Goal: Transaction & Acquisition: Subscribe to service/newsletter

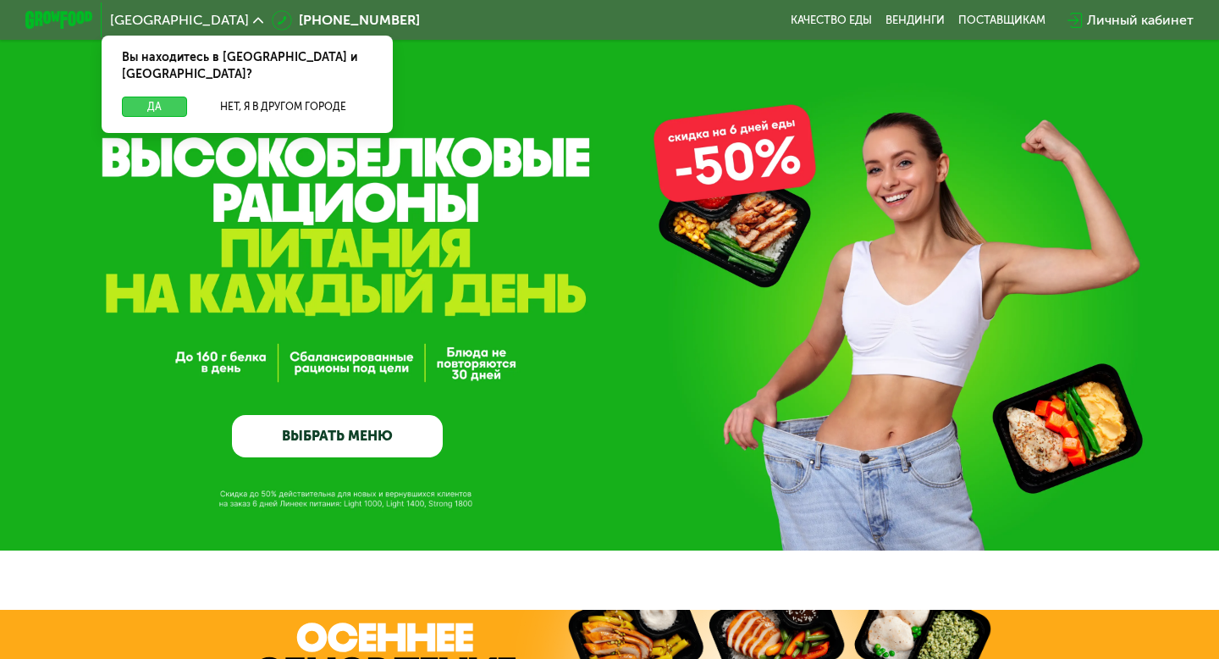
click at [155, 97] on button "Да" at bounding box center [154, 107] width 65 height 20
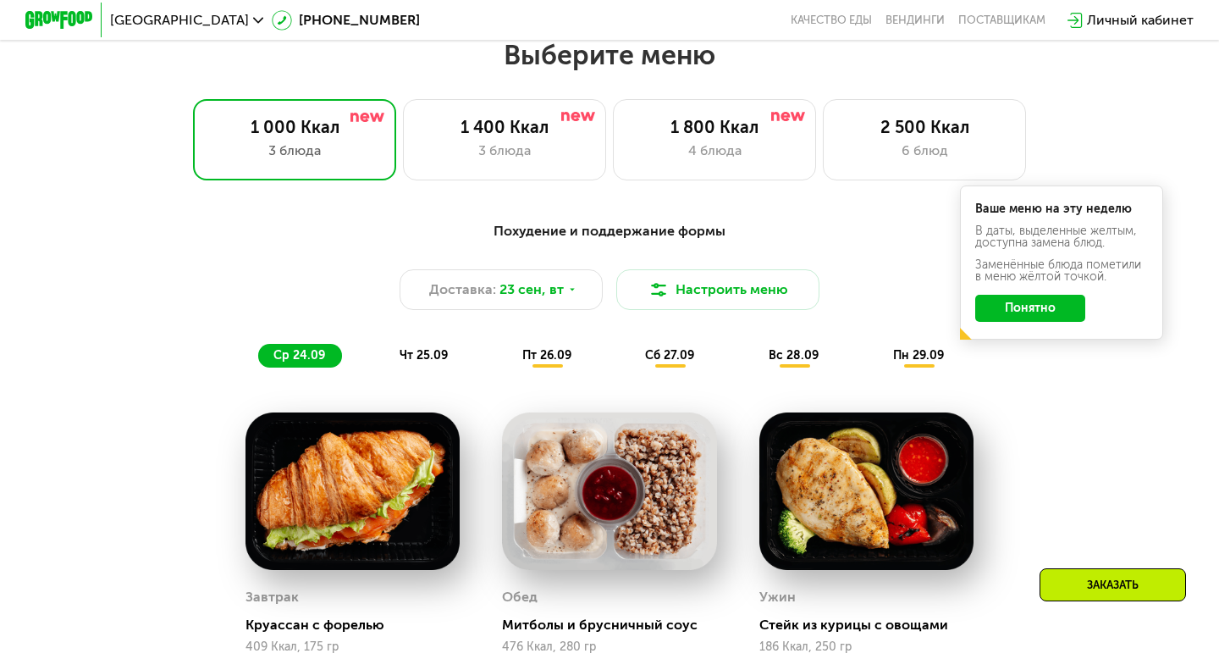
scroll to position [1076, 0]
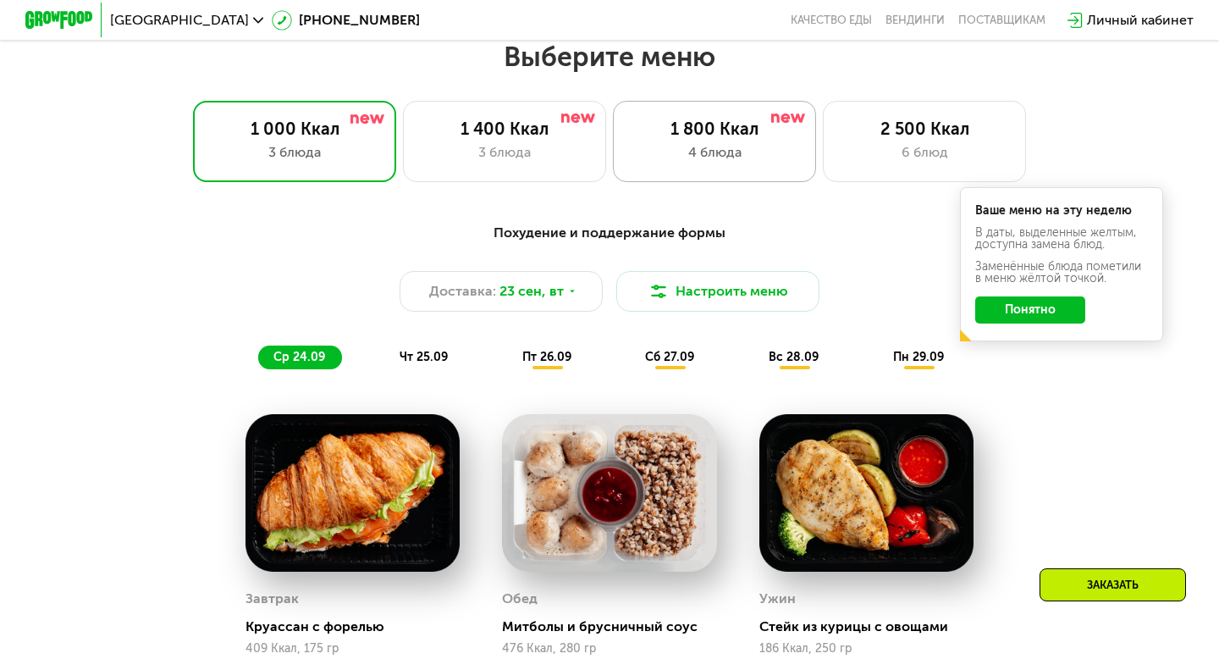
click at [692, 153] on div "4 блюда" at bounding box center [715, 152] width 168 height 20
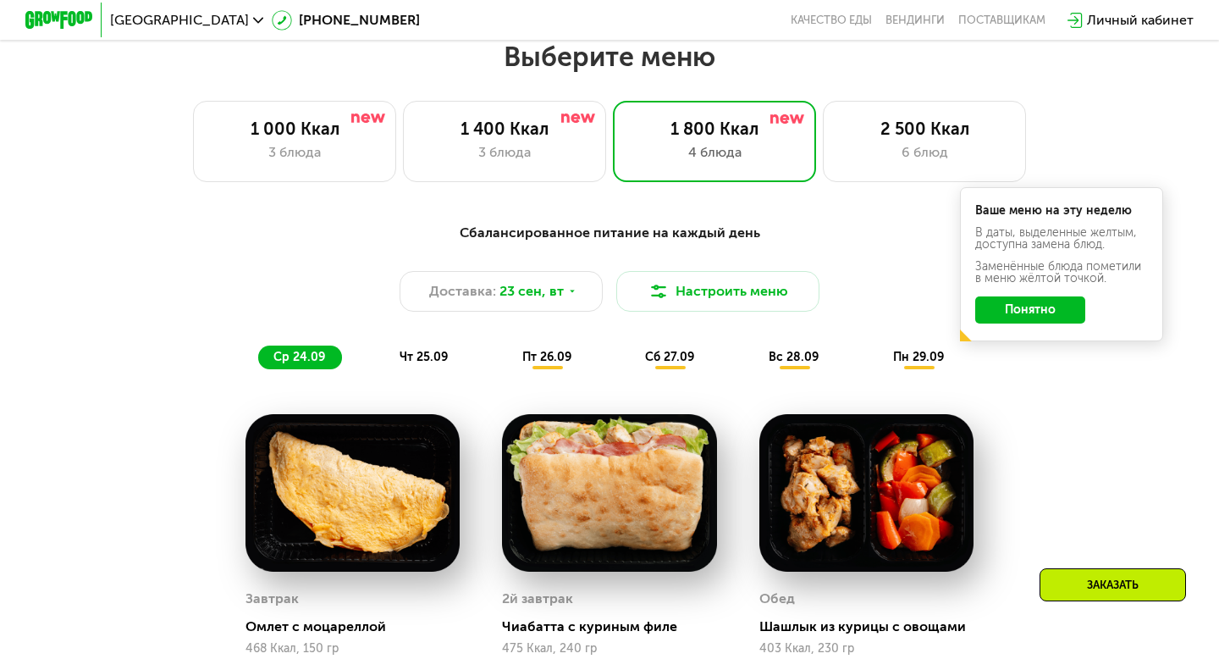
click at [1009, 301] on button "Понятно" at bounding box center [1030, 309] width 110 height 27
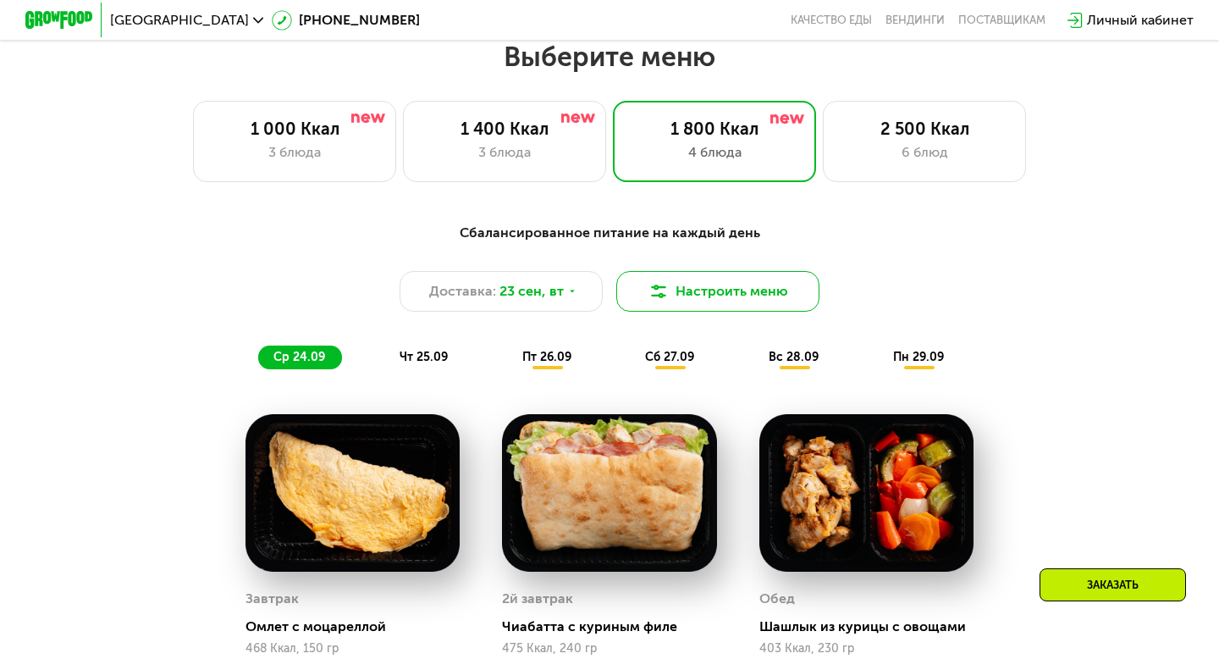
click at [727, 283] on button "Настроить меню" at bounding box center [717, 291] width 203 height 41
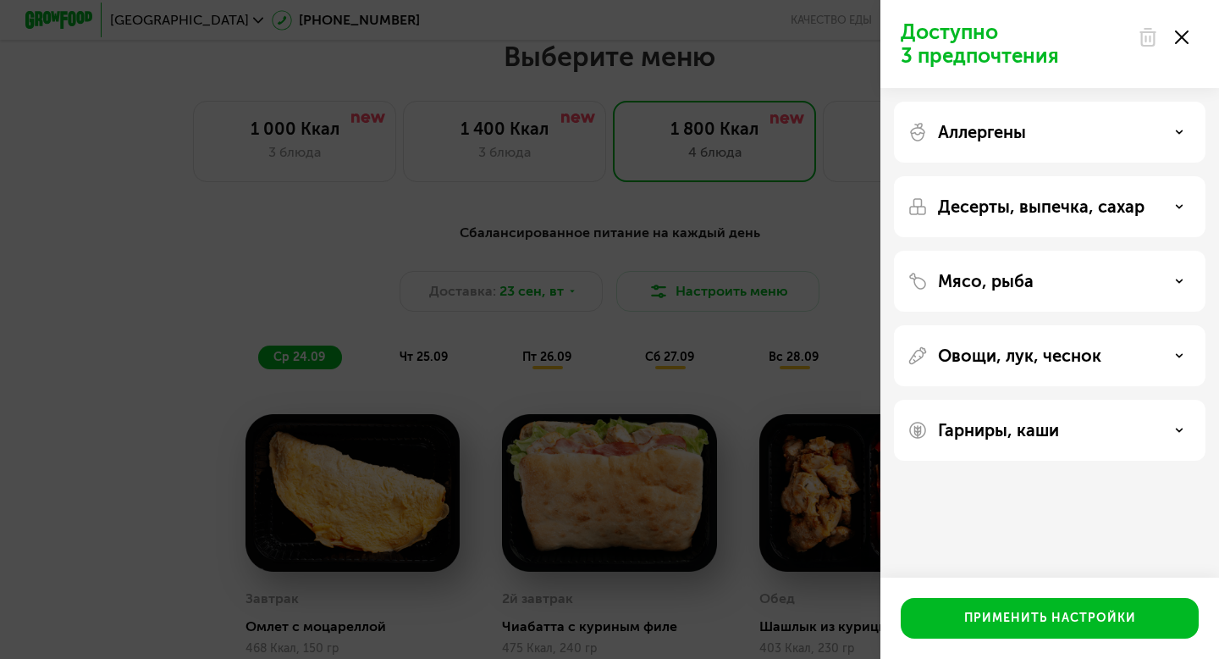
click at [1182, 38] on use at bounding box center [1182, 37] width 14 height 14
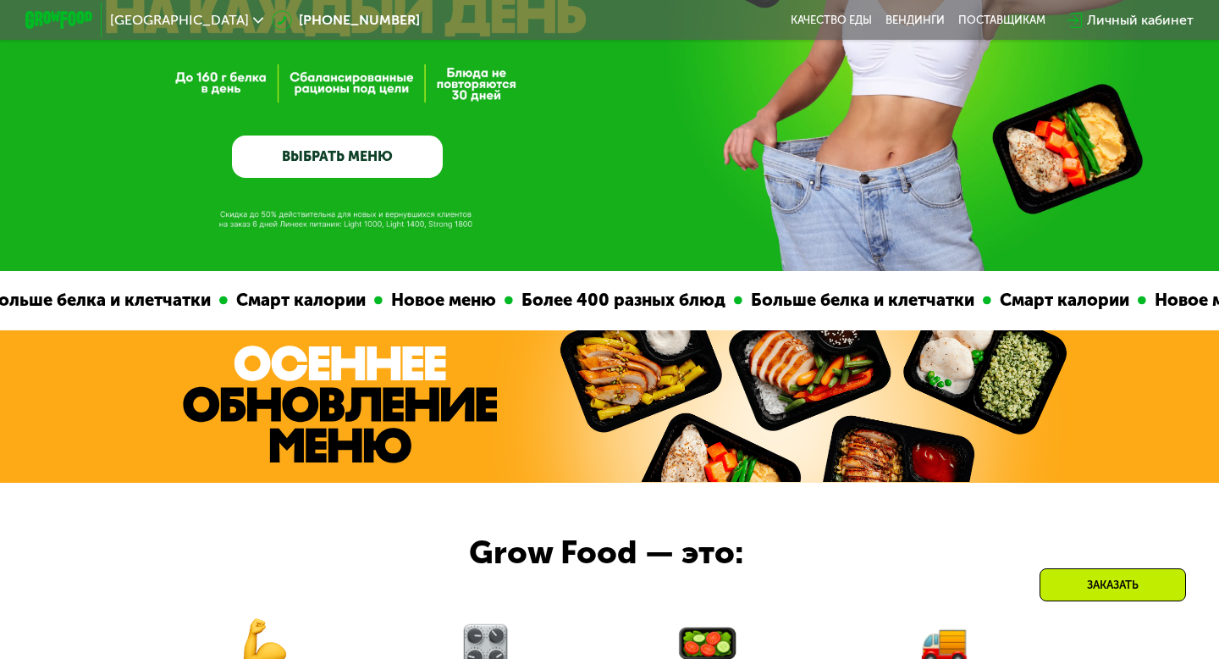
scroll to position [249, 0]
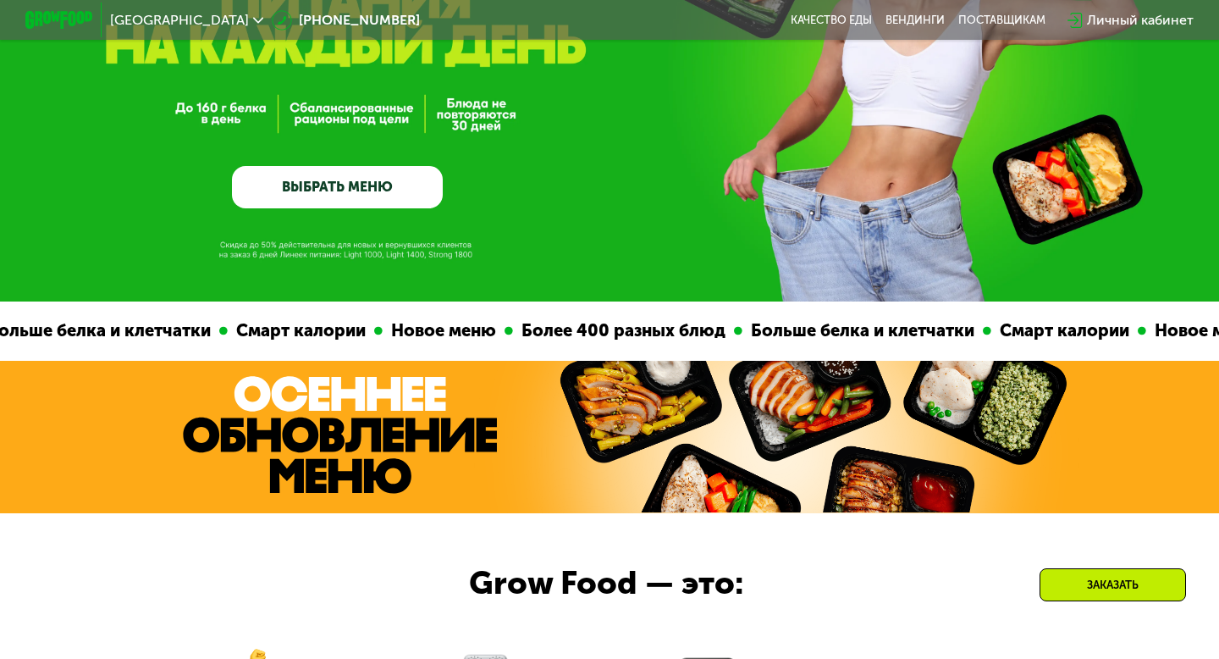
click at [307, 188] on link "ВЫБРАТЬ МЕНЮ" at bounding box center [337, 187] width 211 height 42
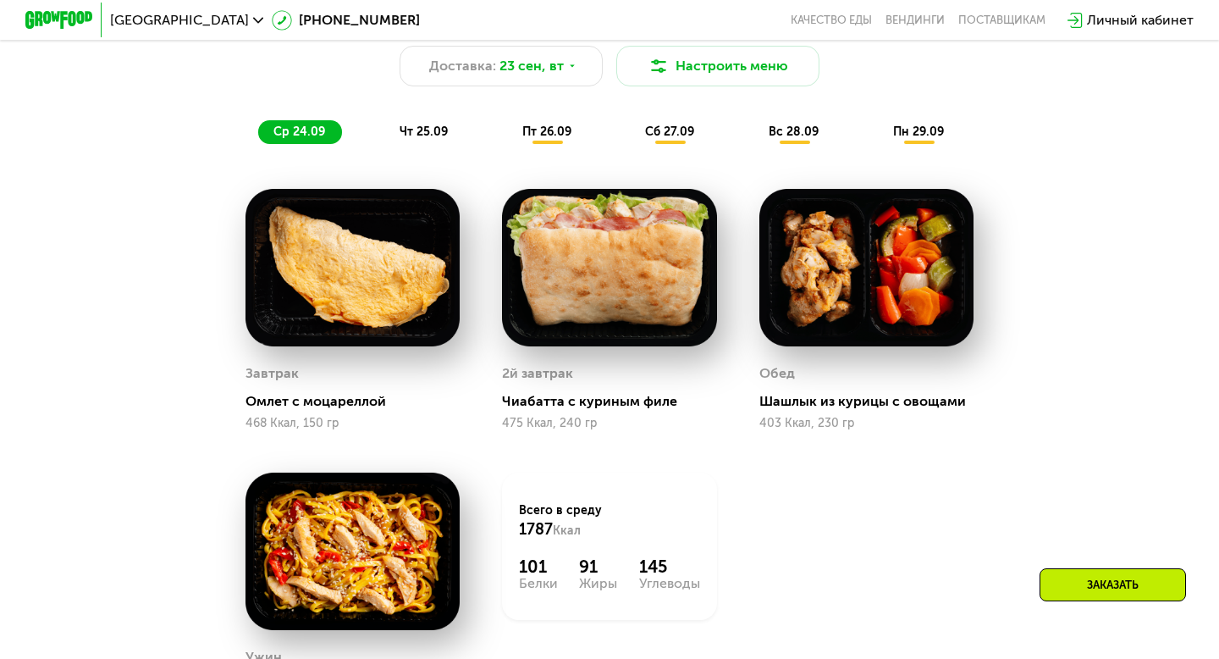
scroll to position [1304, 0]
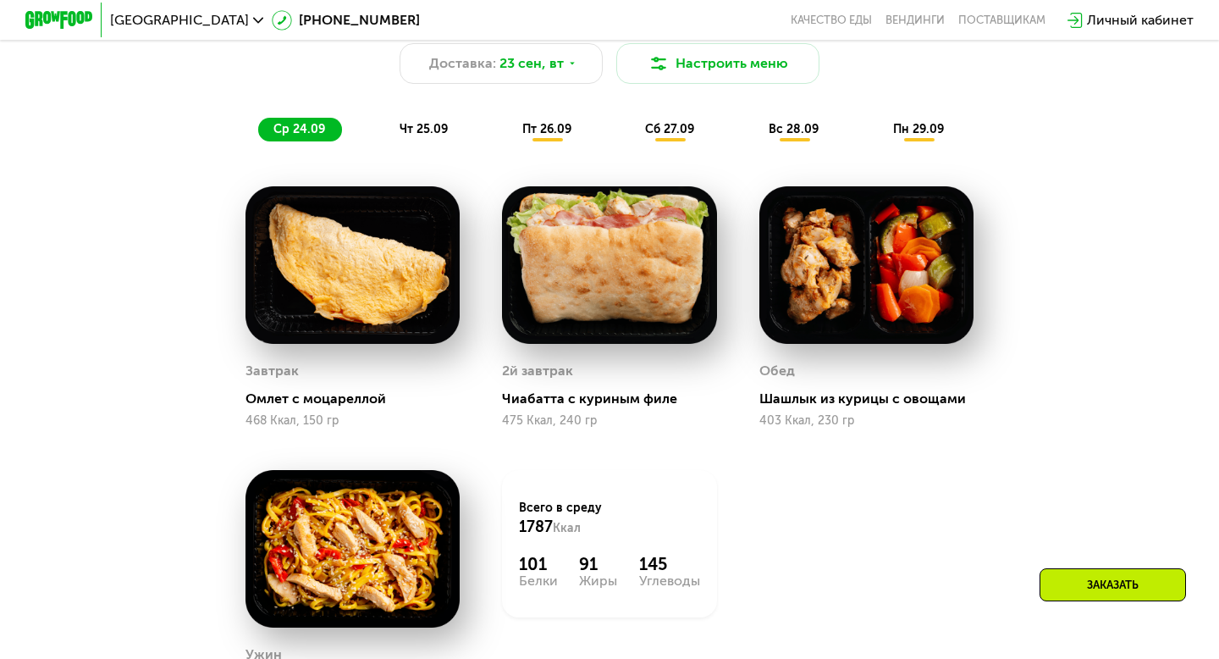
click at [413, 130] on span "чт 25.09" at bounding box center [424, 129] width 48 height 14
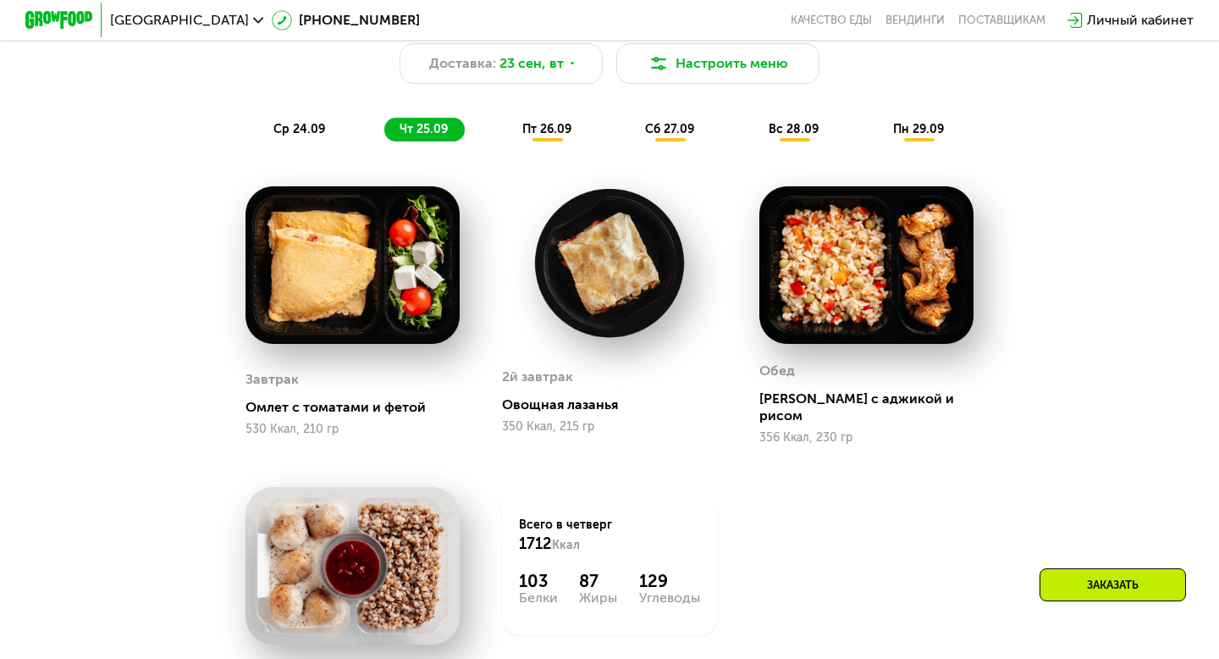
click at [553, 127] on span "пт 26.09" at bounding box center [546, 129] width 49 height 14
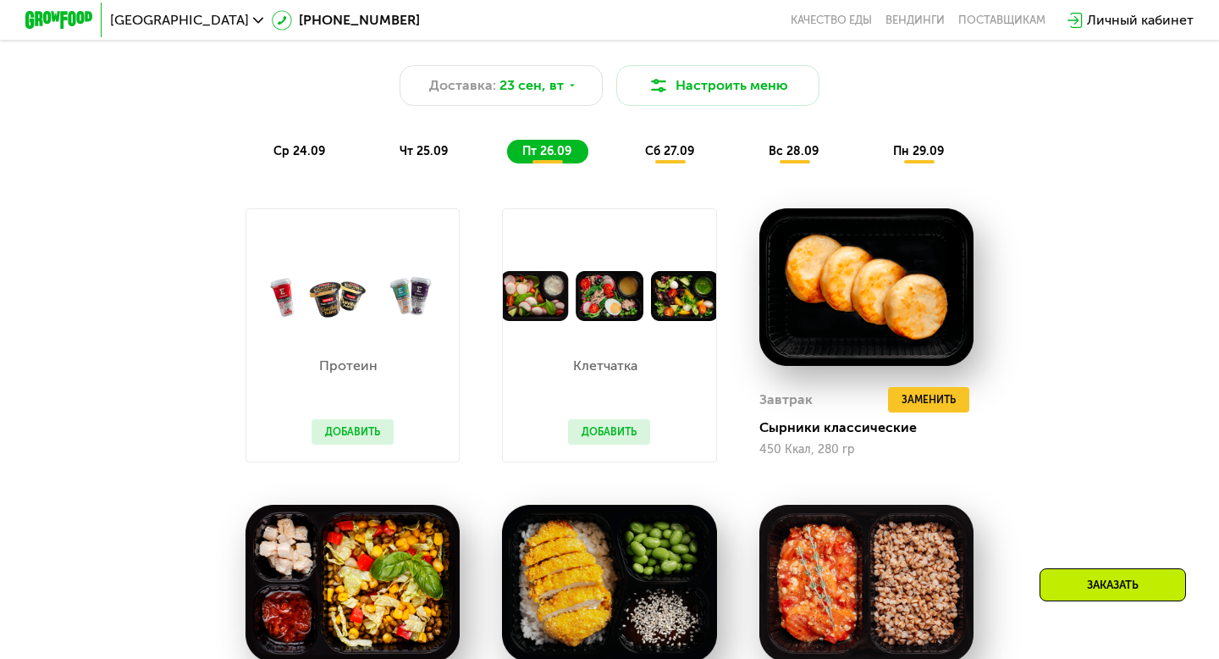
scroll to position [1259, 0]
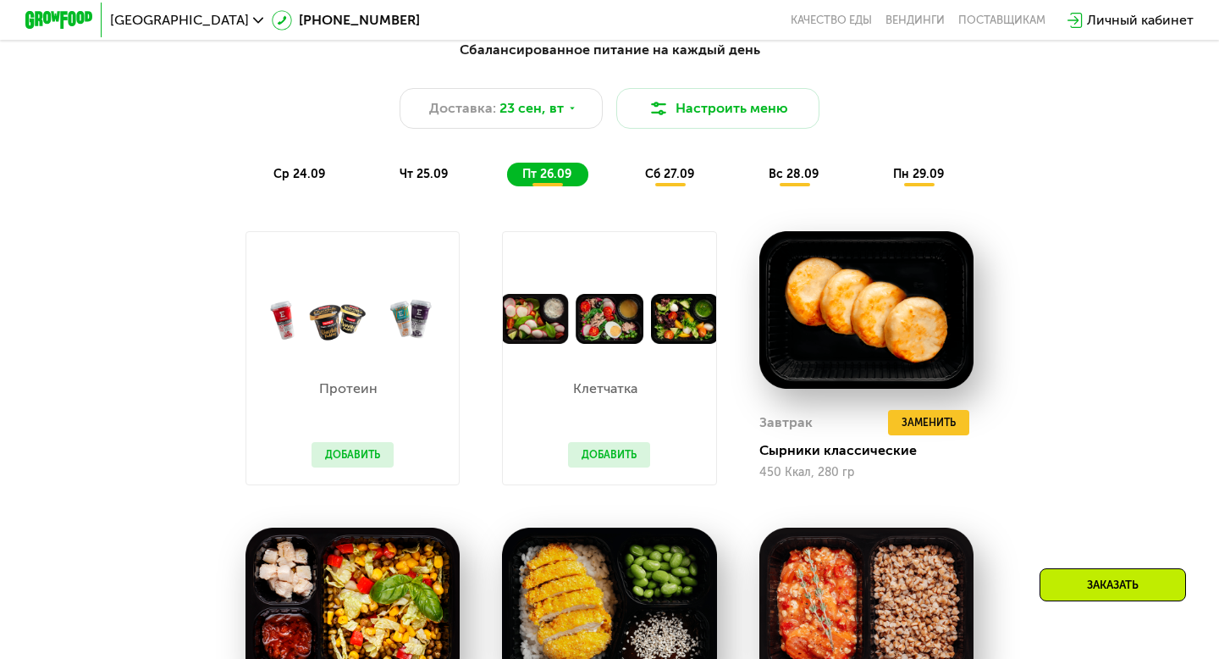
click at [676, 168] on span "сб 27.09" at bounding box center [669, 174] width 49 height 14
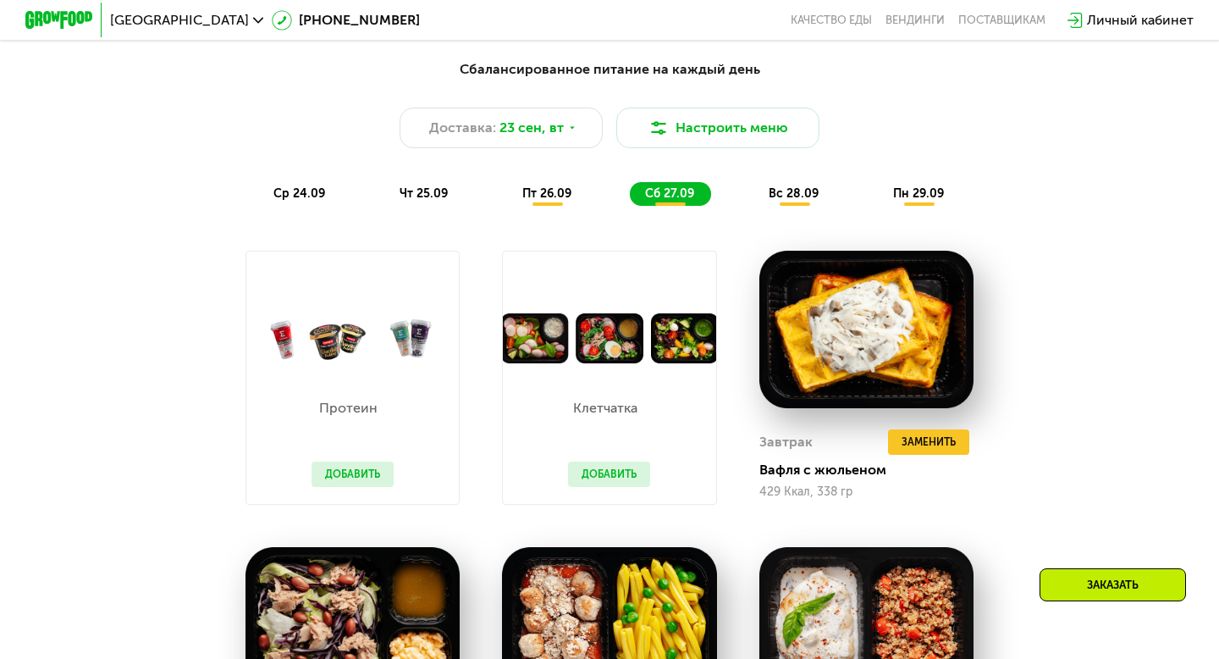
scroll to position [1187, 0]
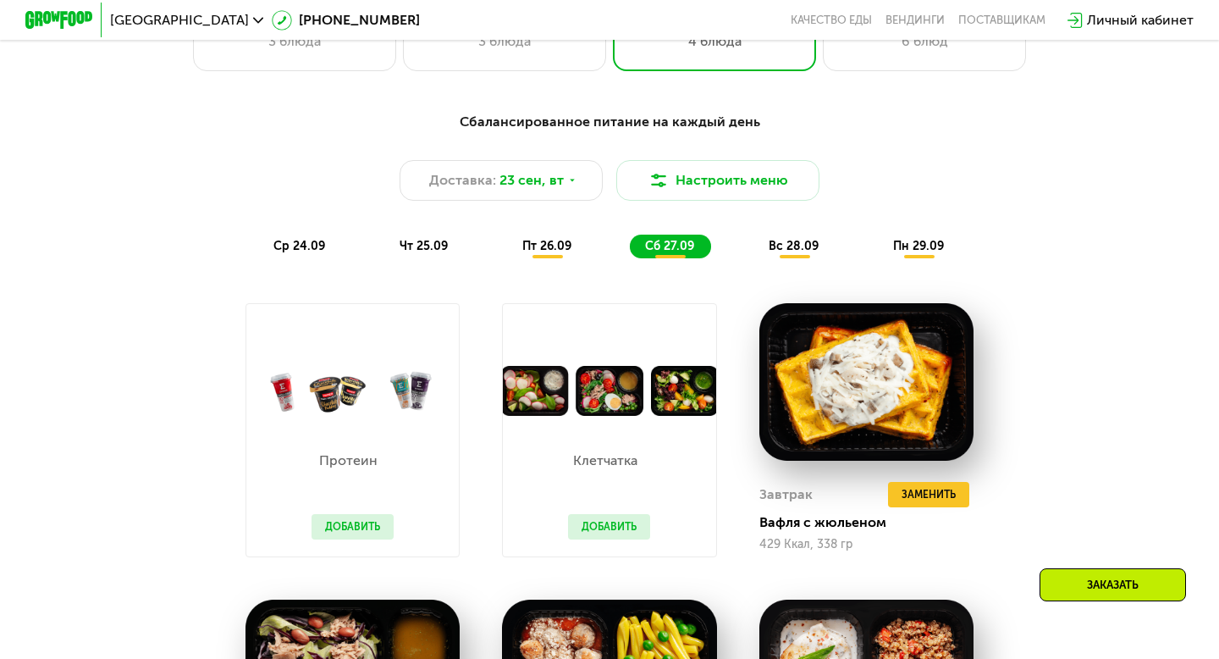
click at [788, 241] on span "вс 28.09" at bounding box center [794, 246] width 50 height 14
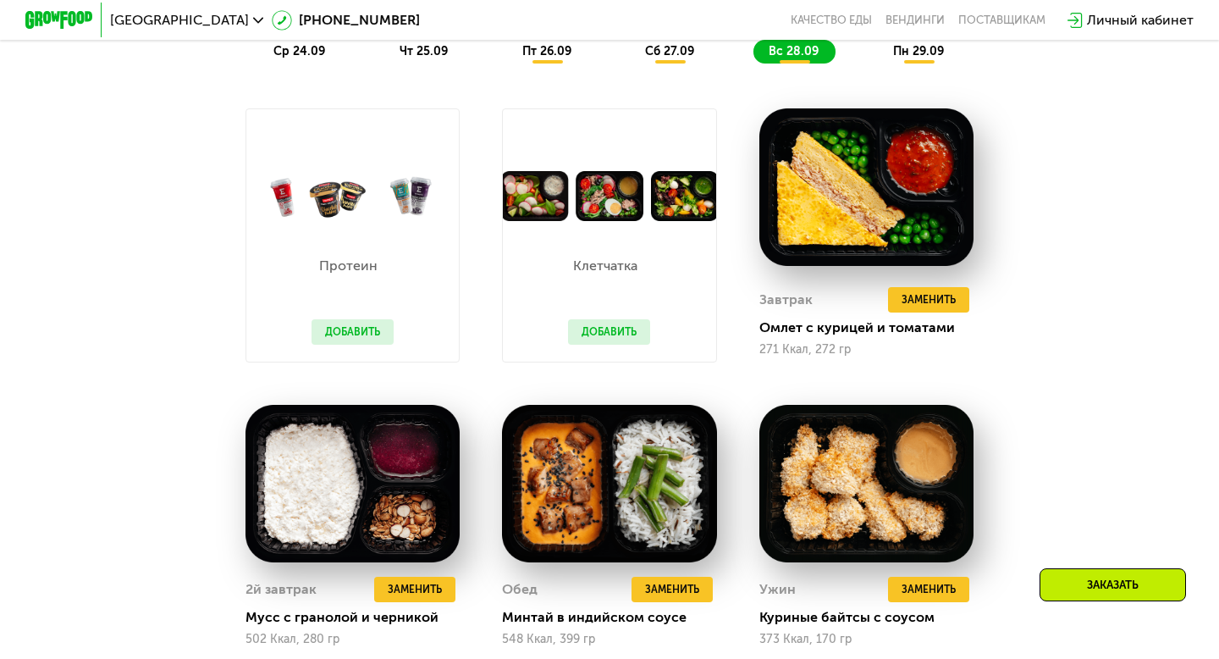
scroll to position [1373, 0]
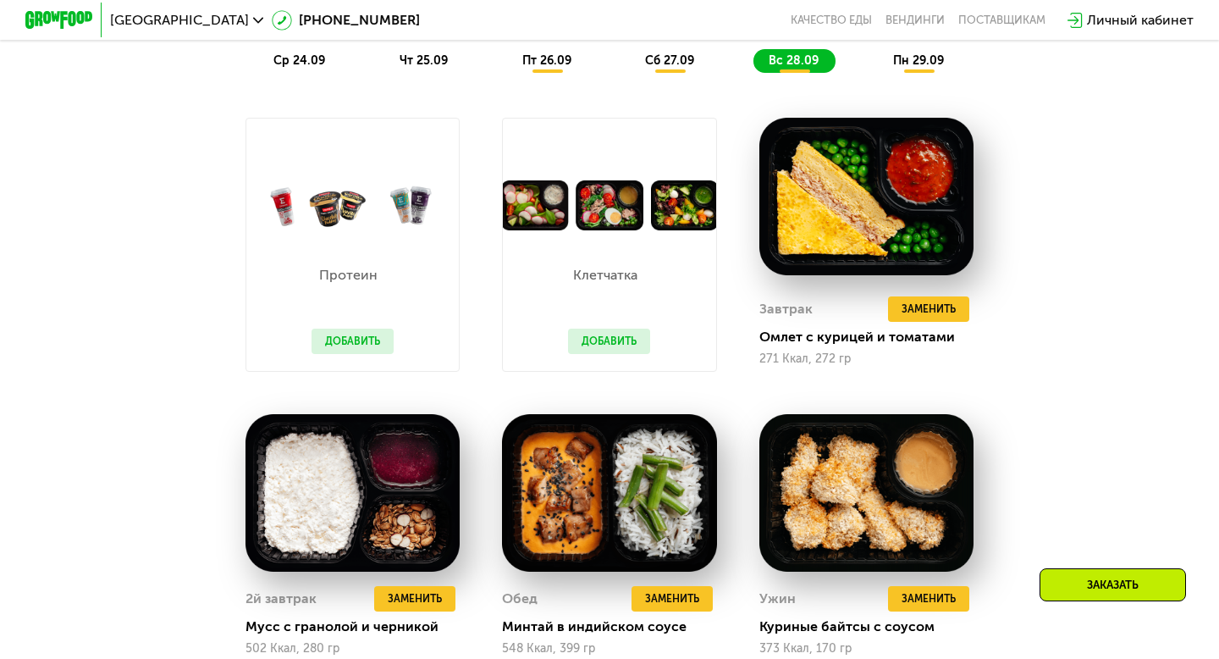
click at [918, 61] on span "пн 29.09" at bounding box center [918, 60] width 51 height 14
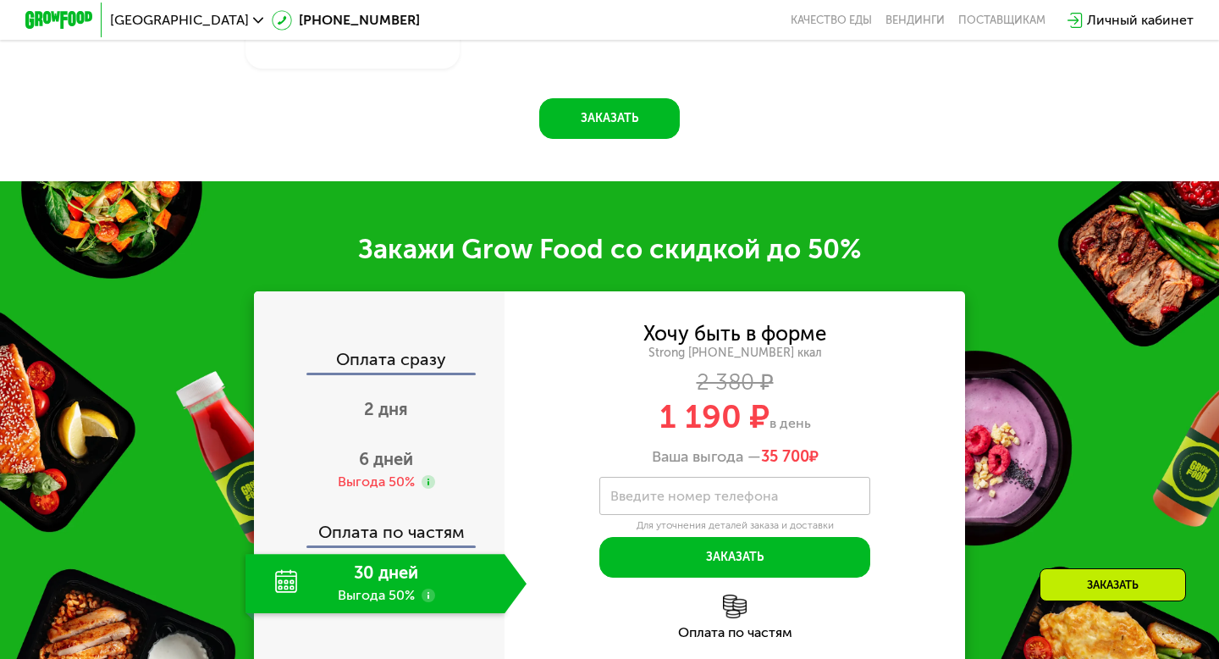
scroll to position [2152, 0]
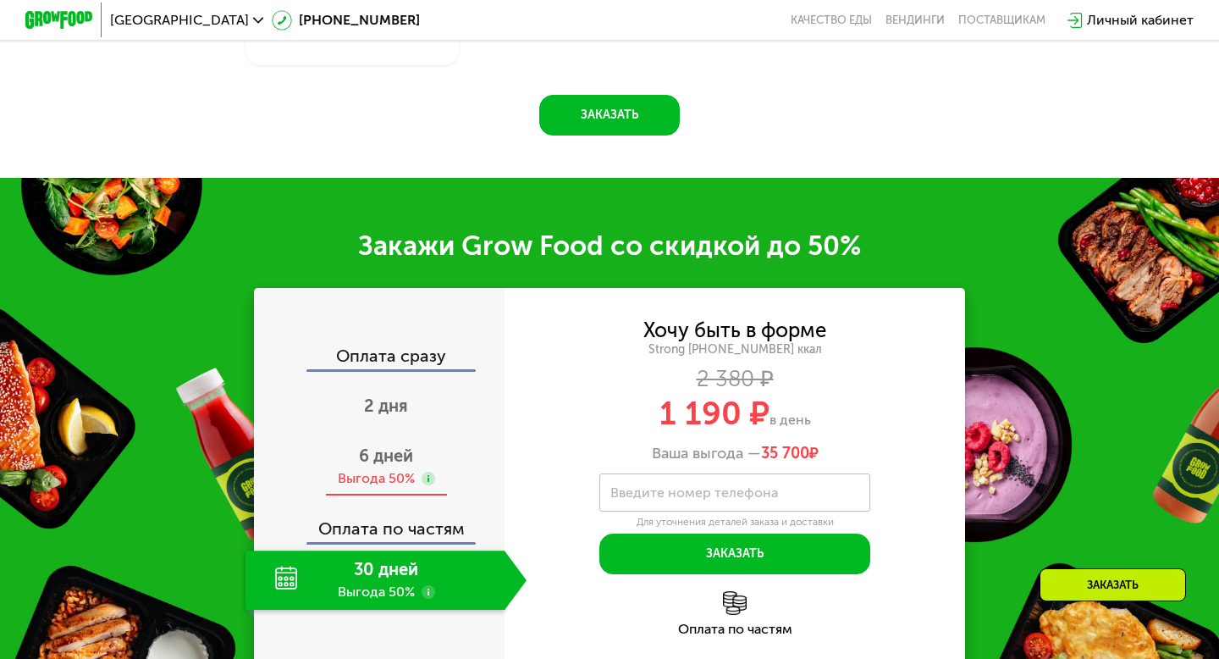
click at [375, 455] on span "6 дней" at bounding box center [386, 455] width 54 height 20
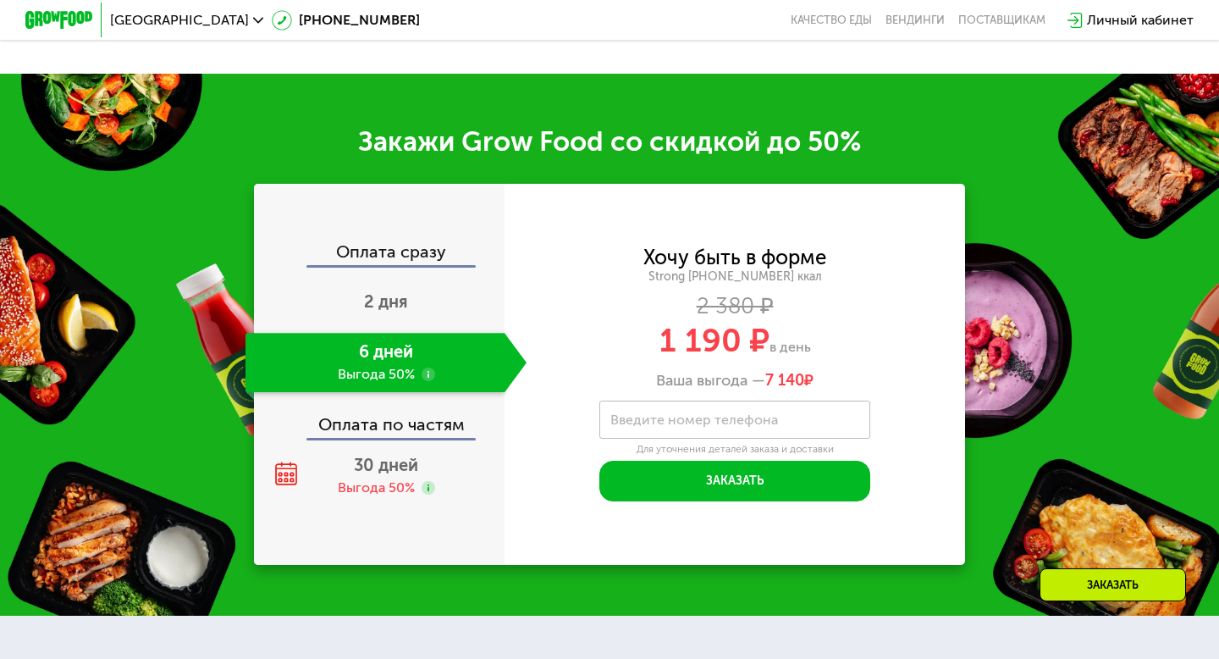
scroll to position [2272, 0]
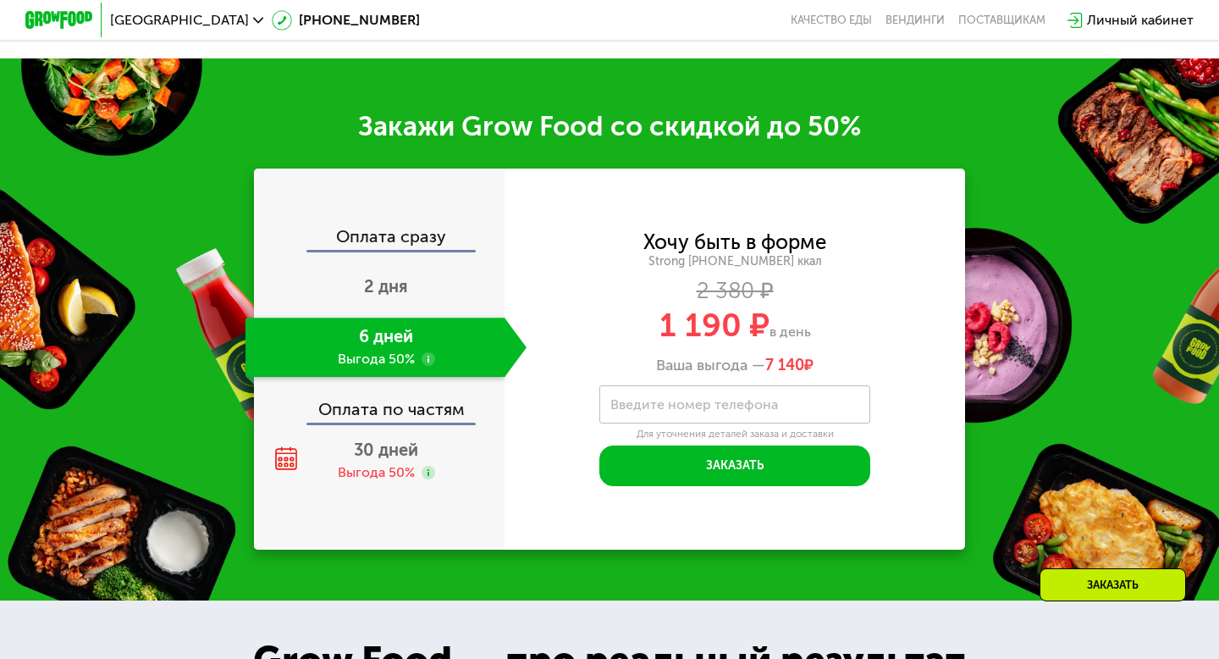
click at [427, 358] on use at bounding box center [429, 359] width 14 height 14
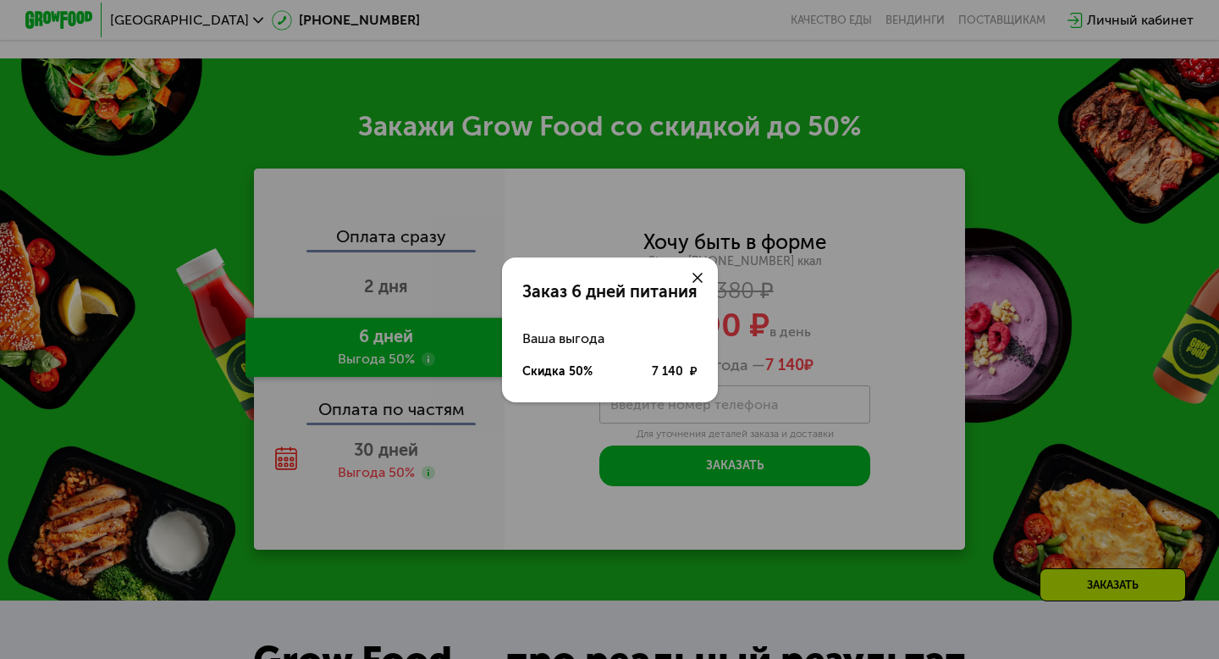
click at [693, 273] on use at bounding box center [698, 278] width 10 height 10
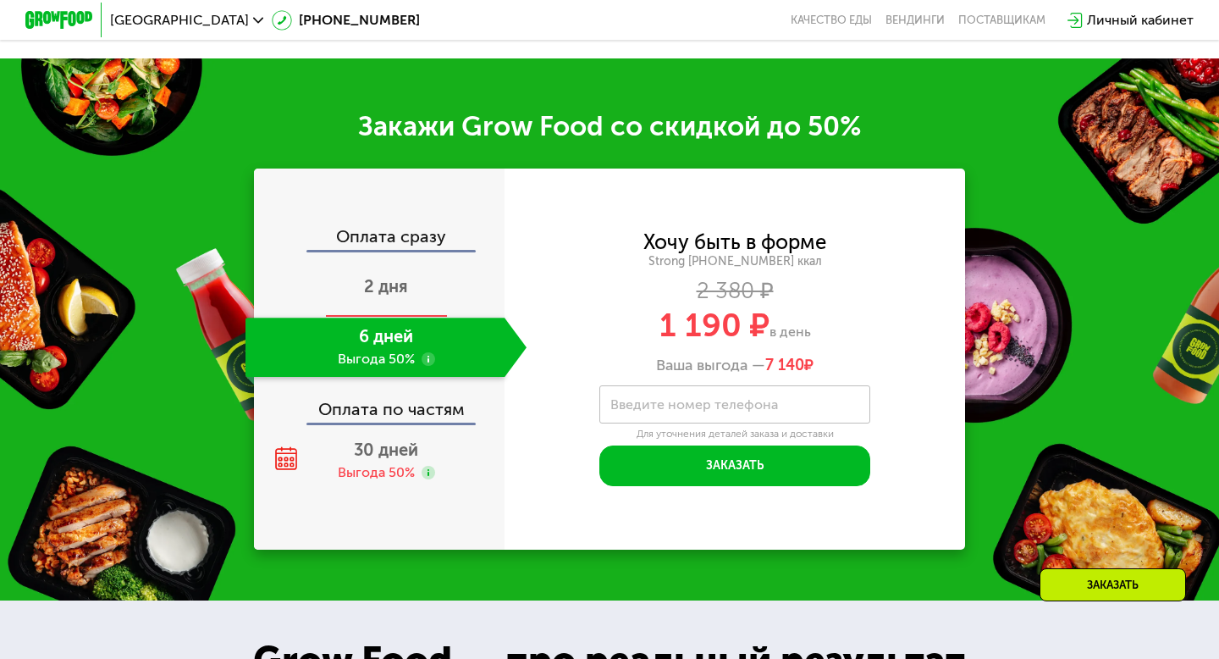
click at [388, 296] on span "2 дня" at bounding box center [386, 286] width 44 height 20
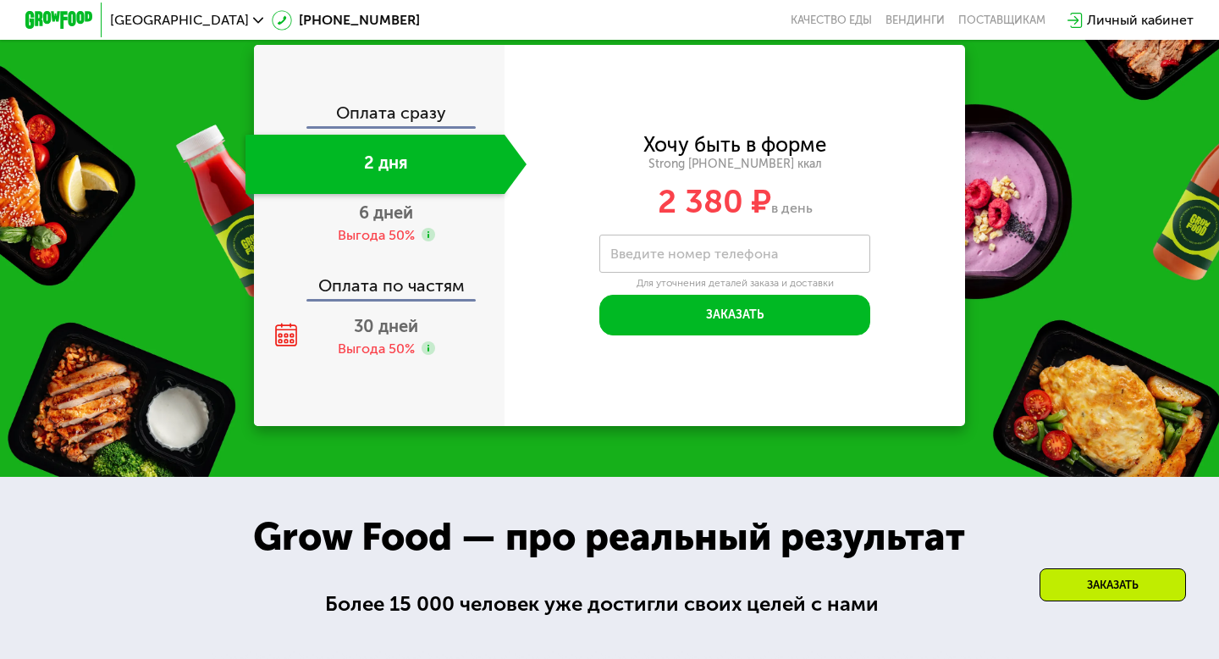
scroll to position [2146, 0]
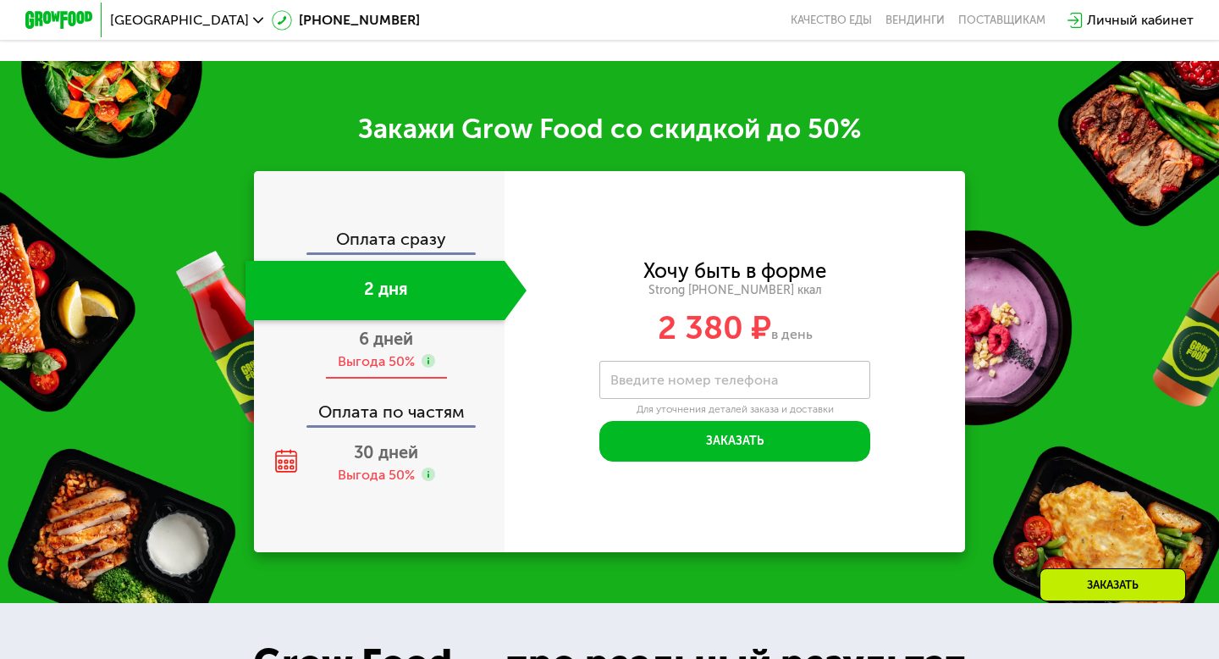
click at [369, 358] on div "Выгода 50%" at bounding box center [376, 361] width 77 height 19
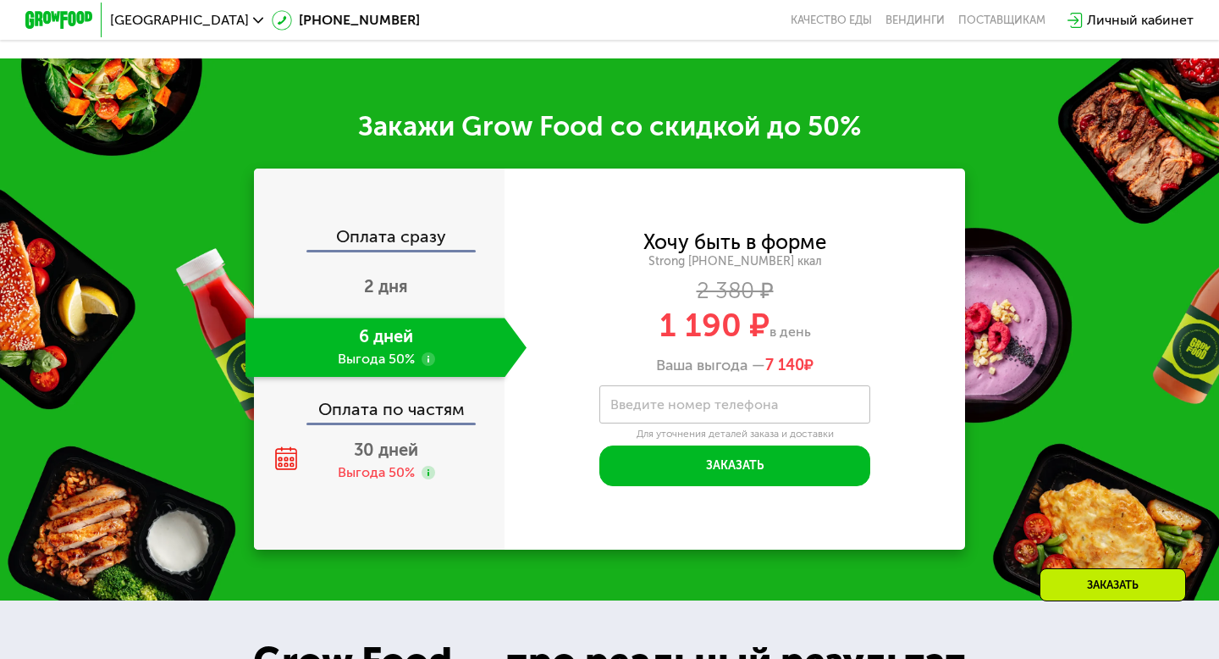
scroll to position [2069, 0]
click at [387, 473] on div "Выгода 50%" at bounding box center [376, 472] width 77 height 19
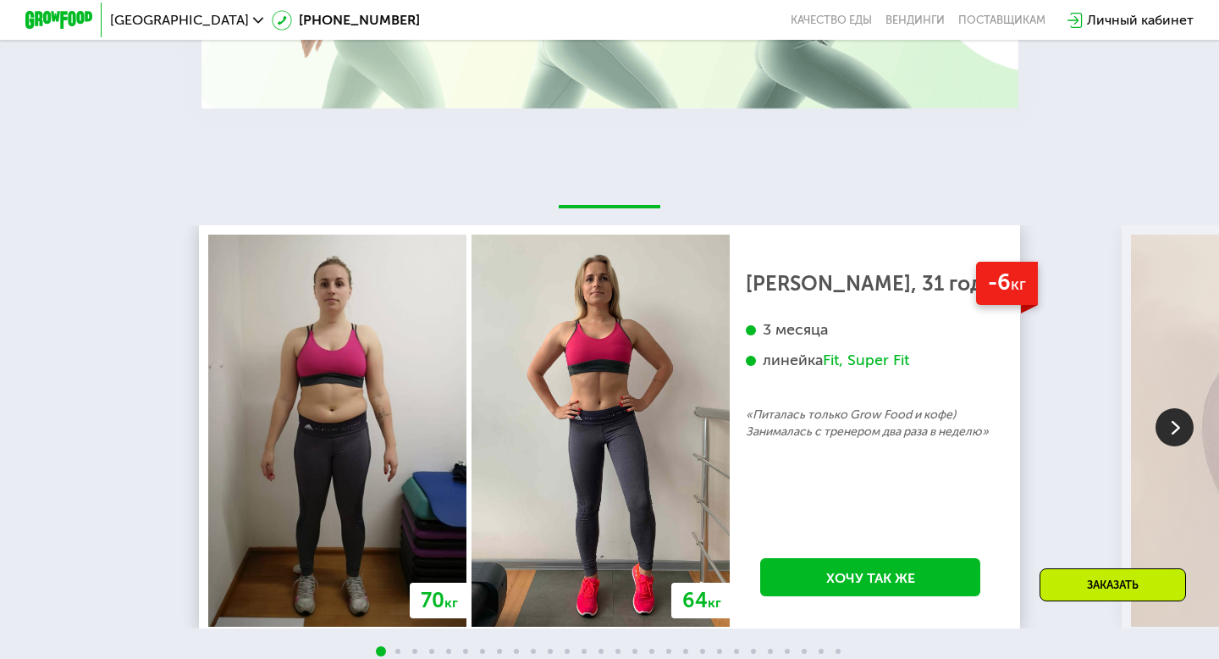
scroll to position [3171, 0]
